Goal: Task Accomplishment & Management: Use online tool/utility

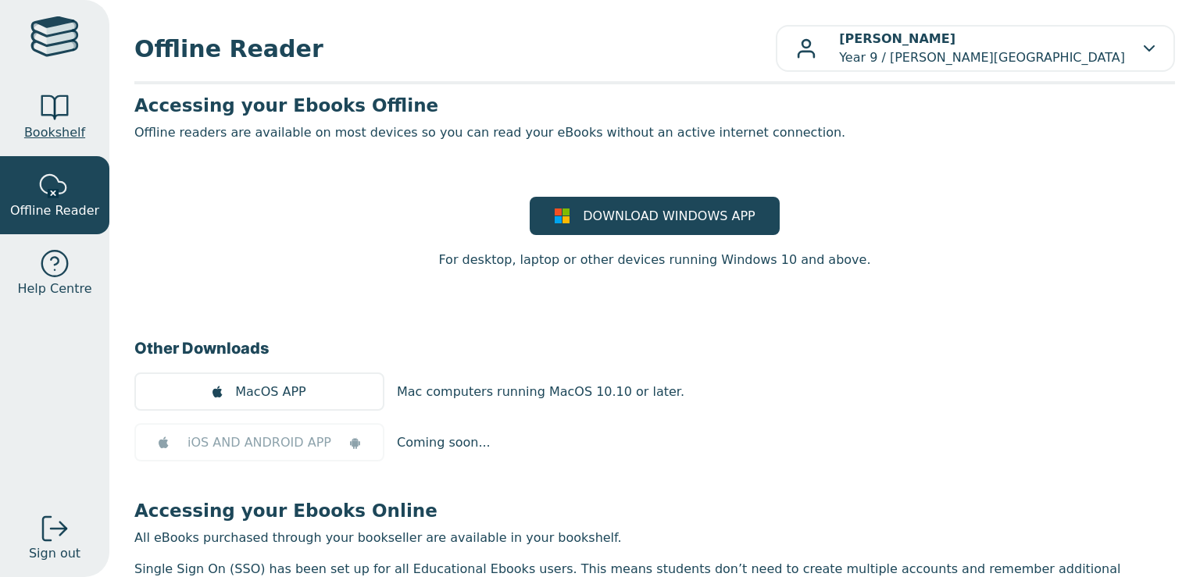
click at [44, 127] on span "Bookshelf" at bounding box center [54, 132] width 61 height 19
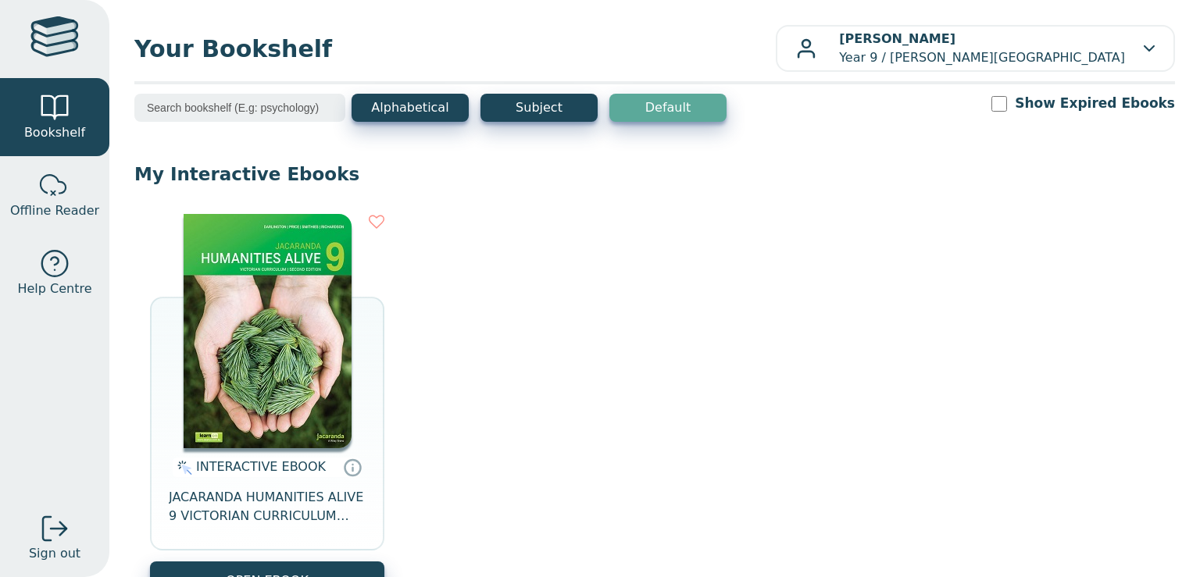
click at [254, 356] on img at bounding box center [268, 331] width 168 height 234
